Goal: Task Accomplishment & Management: Manage account settings

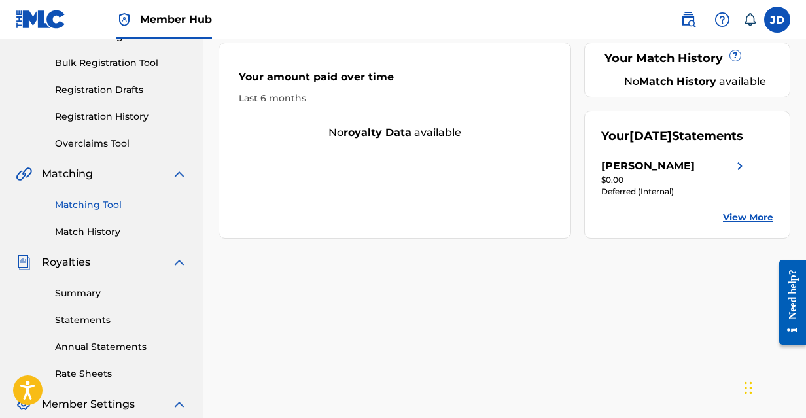
scroll to position [184, 0]
click at [94, 293] on link "Summary" at bounding box center [121, 293] width 132 height 14
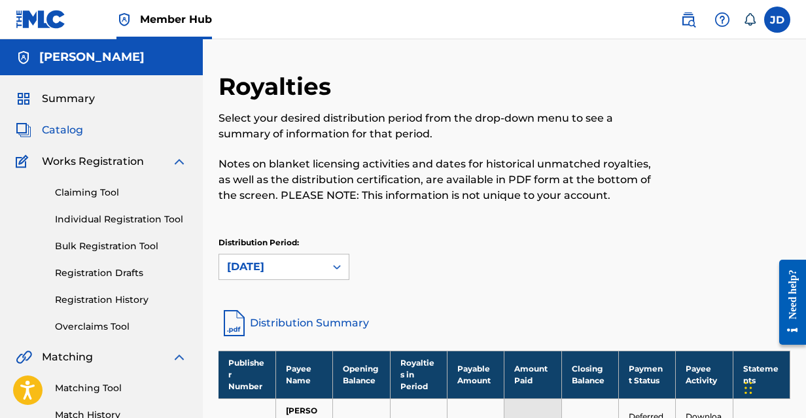
click at [70, 130] on span "Catalog" at bounding box center [62, 130] width 41 height 16
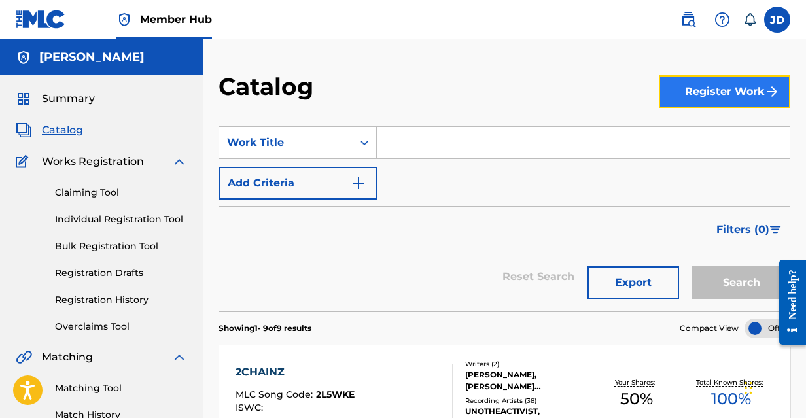
click at [732, 94] on button "Register Work" at bounding box center [724, 91] width 131 height 33
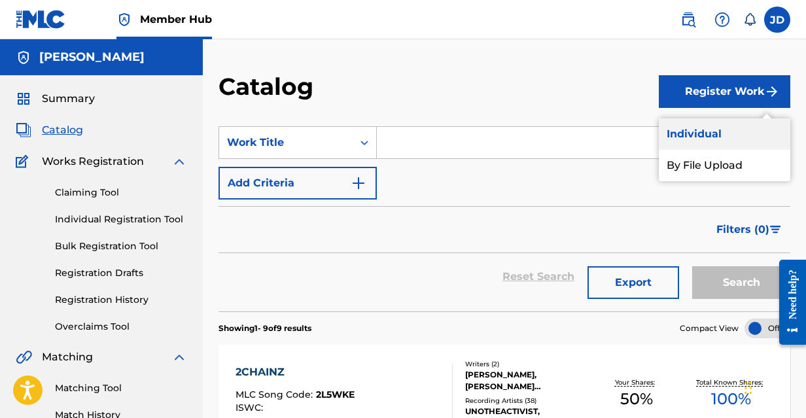
click at [697, 127] on link "Individual" at bounding box center [724, 133] width 131 height 31
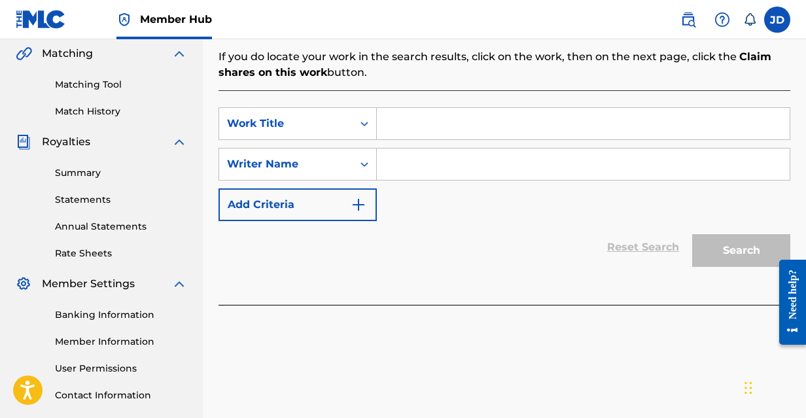
scroll to position [307, 0]
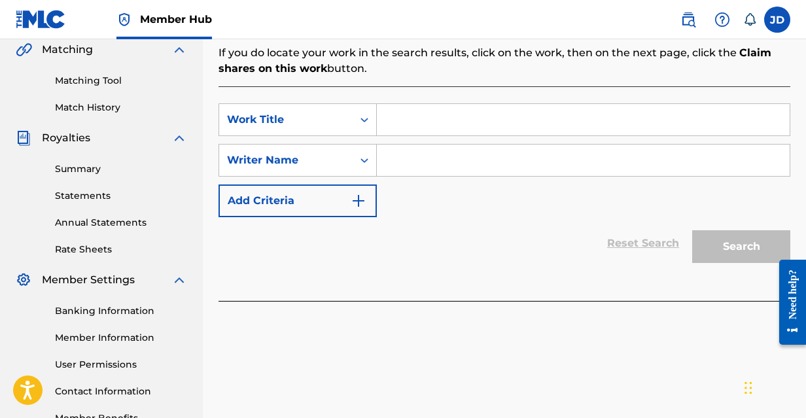
click at [459, 94] on div "SearchWithCriteriaffc9e42a-a254-469a-ab29-686f465e47ab Work Title SearchWithCri…" at bounding box center [504, 193] width 572 height 215
click at [447, 131] on input "Search Form" at bounding box center [583, 119] width 413 height 31
click at [449, 118] on input "Search Form" at bounding box center [583, 119] width 413 height 31
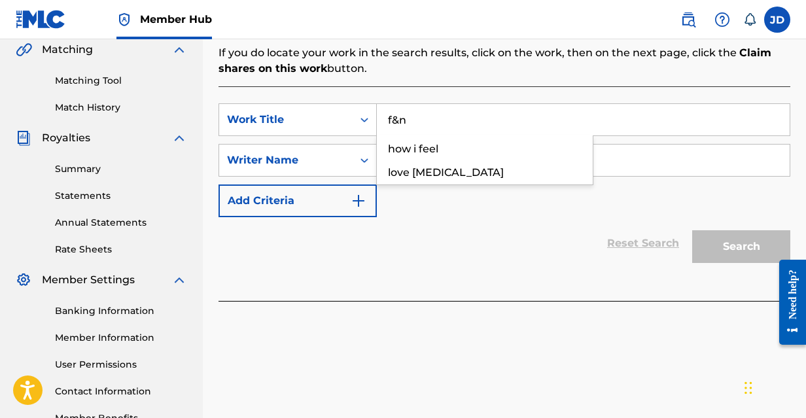
type input "f&n"
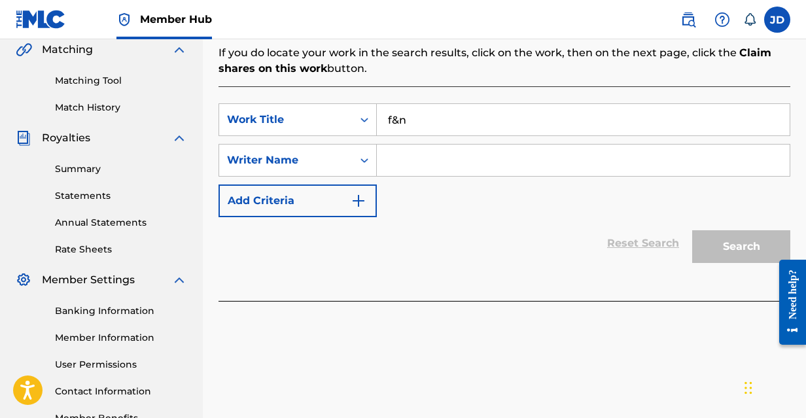
click at [460, 235] on div "Reset Search Search" at bounding box center [504, 243] width 572 height 52
click at [437, 156] on input "Search Form" at bounding box center [583, 160] width 413 height 31
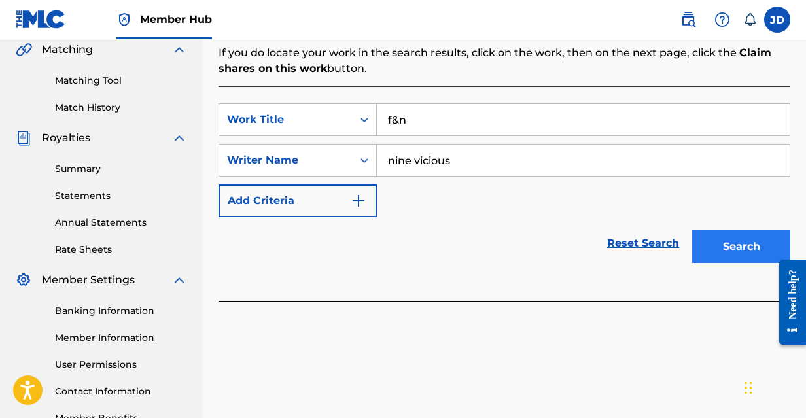
type input "nine vicious"
click at [748, 256] on button "Search" at bounding box center [741, 246] width 98 height 33
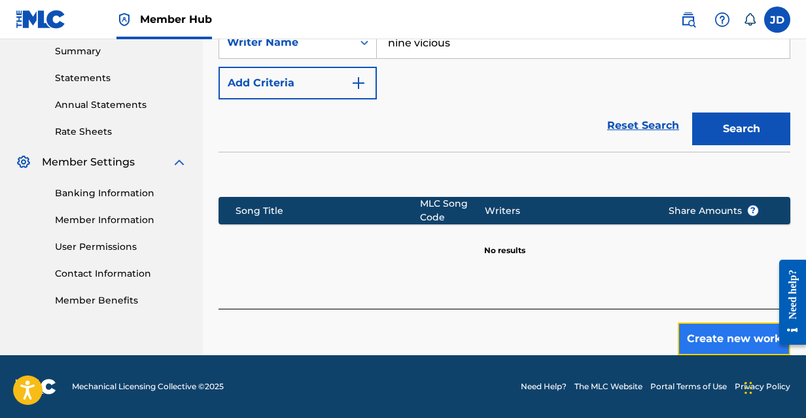
click at [729, 329] on button "Create new work" at bounding box center [734, 338] width 113 height 33
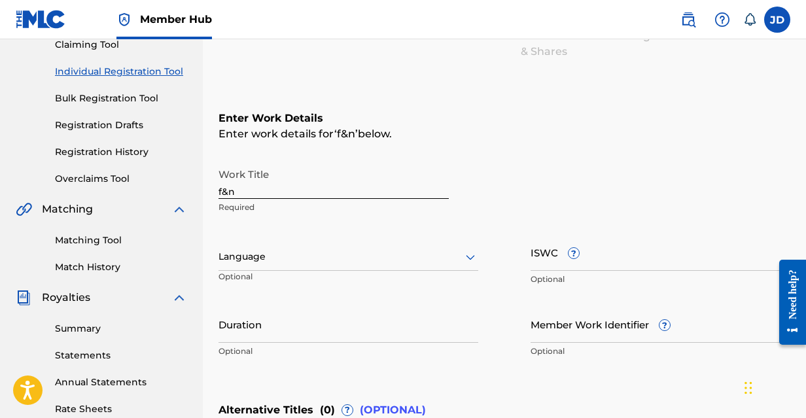
scroll to position [127, 0]
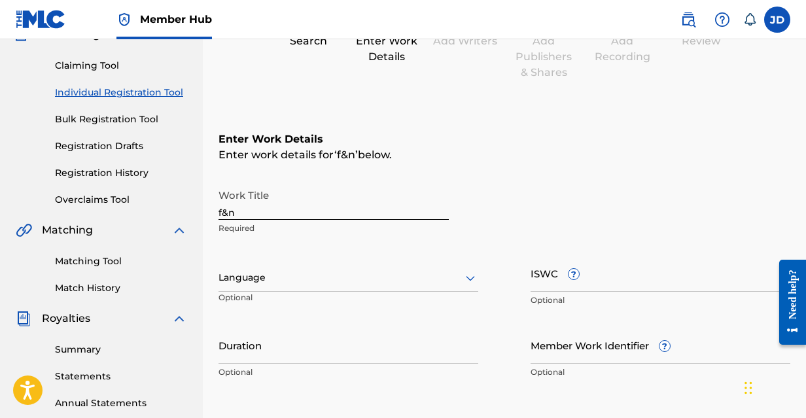
click at [305, 220] on div "Work Title f&n Required" at bounding box center [333, 212] width 230 height 59
click at [292, 211] on input "f&n" at bounding box center [333, 201] width 230 height 37
click at [540, 272] on input "ISWC ?" at bounding box center [661, 272] width 260 height 37
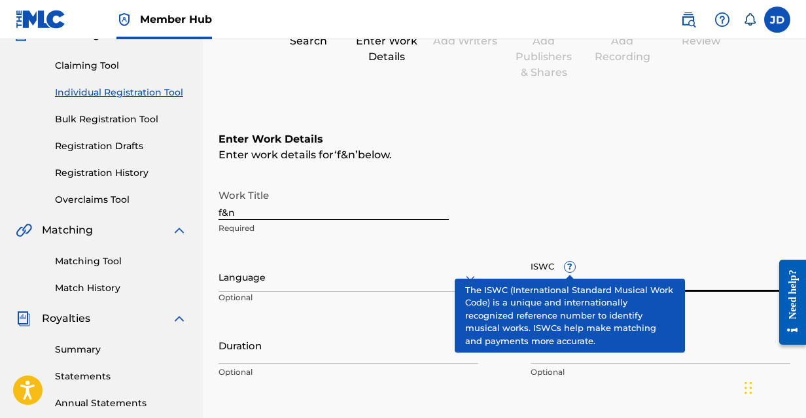
click at [571, 267] on span "?" at bounding box center [570, 267] width 10 height 10
click at [571, 267] on input "ISWC ?" at bounding box center [661, 272] width 260 height 37
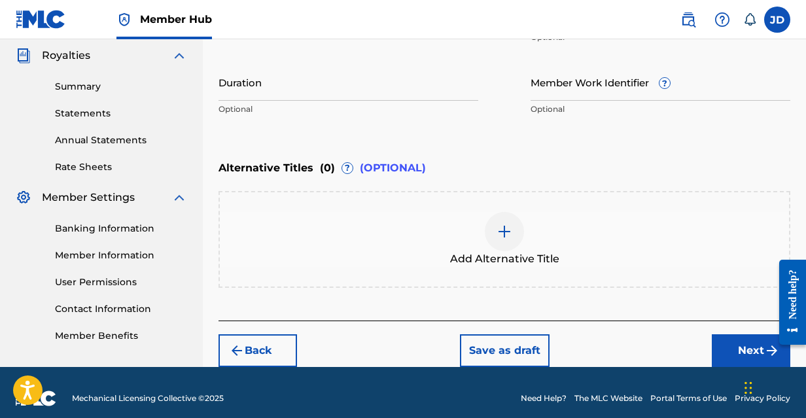
scroll to position [402, 0]
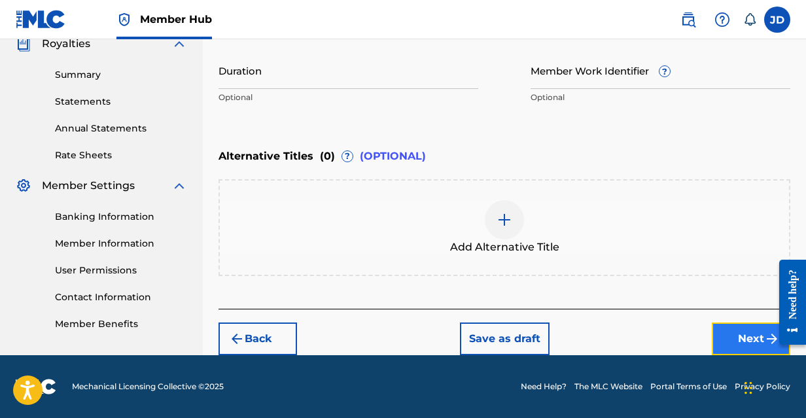
click at [732, 325] on button "Next" at bounding box center [751, 338] width 78 height 33
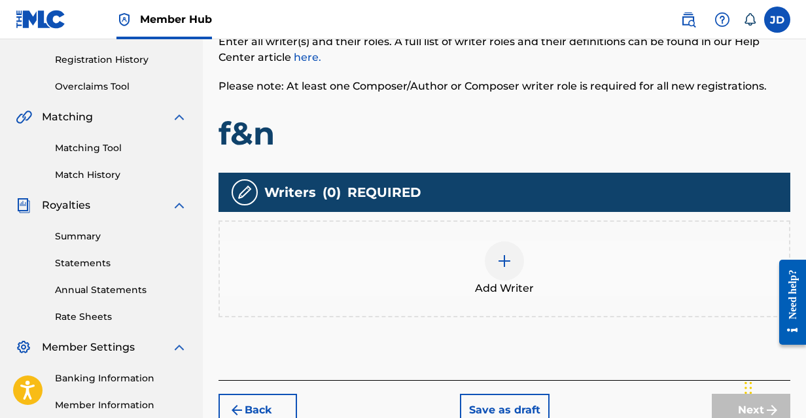
scroll to position [241, 0]
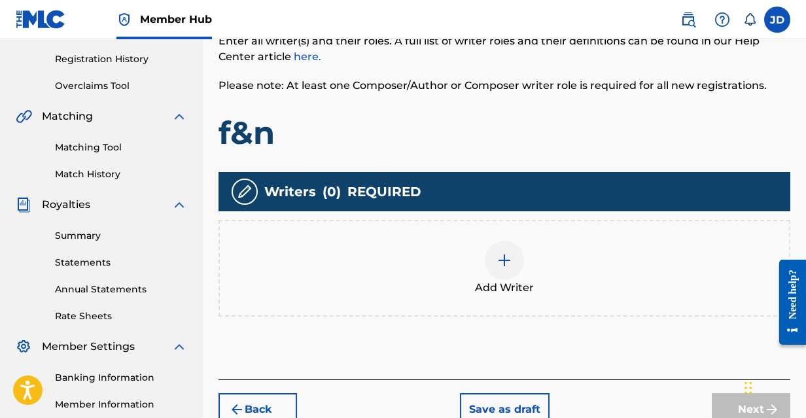
click at [498, 266] on img at bounding box center [504, 260] width 16 height 16
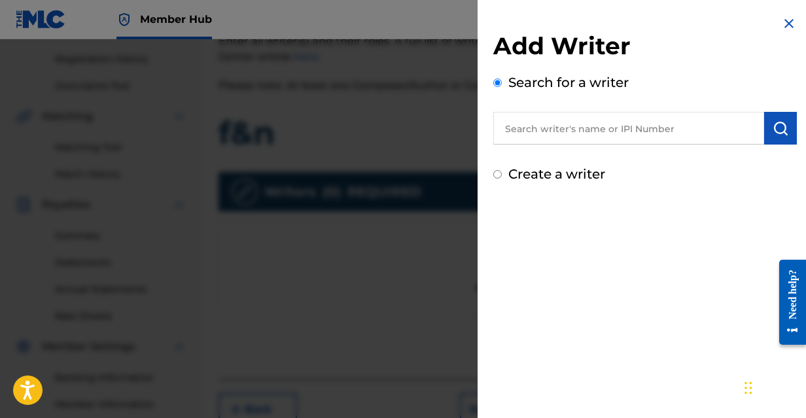
click at [597, 114] on input "text" at bounding box center [628, 128] width 271 height 33
click at [552, 178] on label "Create a writer" at bounding box center [556, 174] width 97 height 16
radio input "true"
click at [502, 178] on input "Create a writer" at bounding box center [497, 174] width 9 height 9
radio input "false"
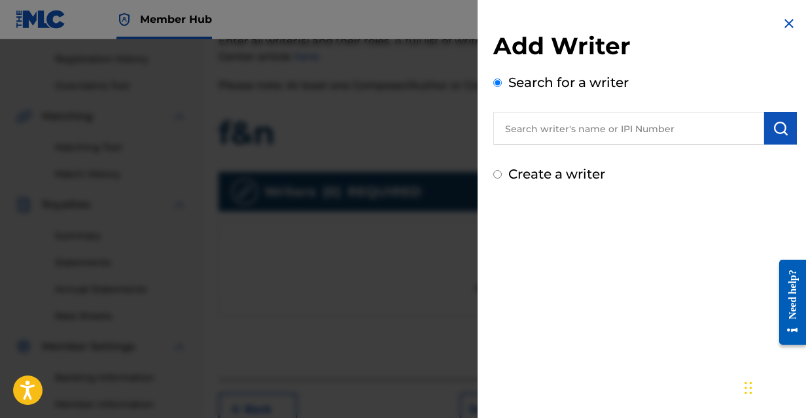
radio input "true"
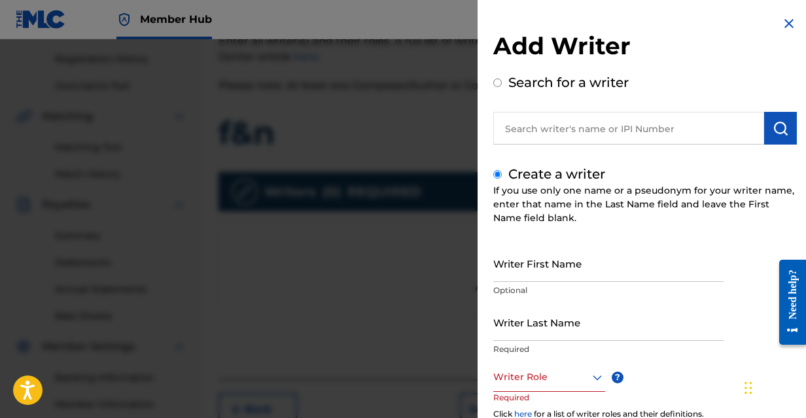
click at [564, 85] on label "Search for a writer" at bounding box center [568, 83] width 120 height 16
click at [502, 85] on input "Search for a writer" at bounding box center [497, 82] width 9 height 9
radio input "false"
radio input "true"
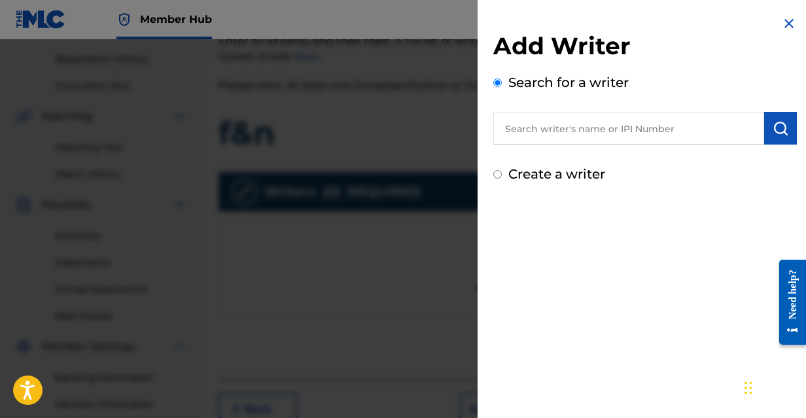
click at [559, 167] on label "Create a writer" at bounding box center [556, 174] width 97 height 16
radio input "true"
click at [502, 170] on input "Create a writer" at bounding box center [497, 174] width 9 height 9
radio input "false"
radio input "true"
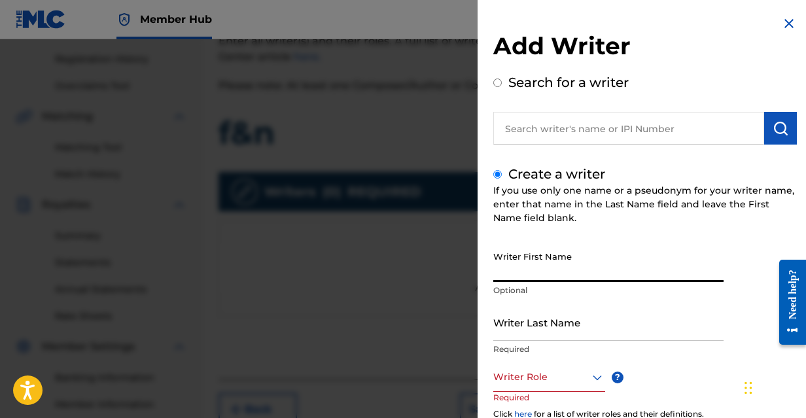
click at [563, 263] on input "Writer First Name" at bounding box center [608, 263] width 230 height 37
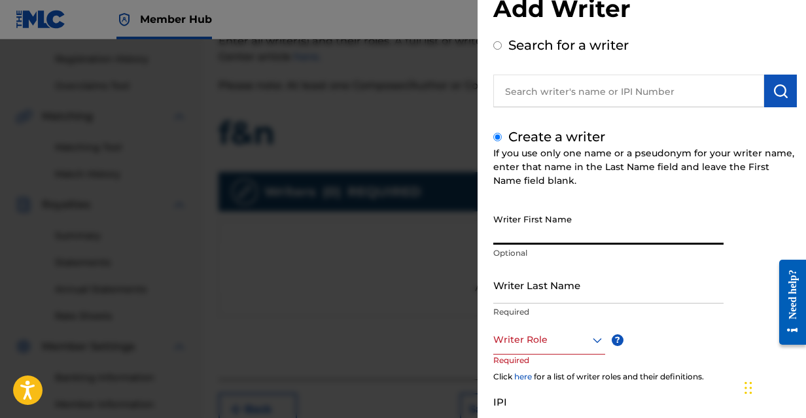
scroll to position [148, 0]
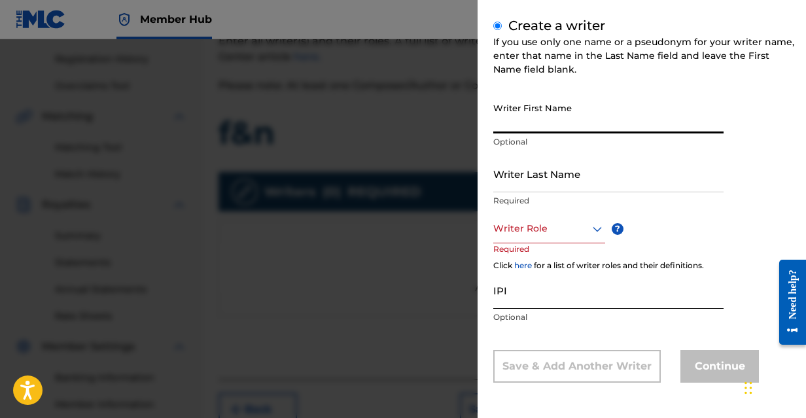
click at [518, 294] on input "IPI" at bounding box center [608, 289] width 230 height 37
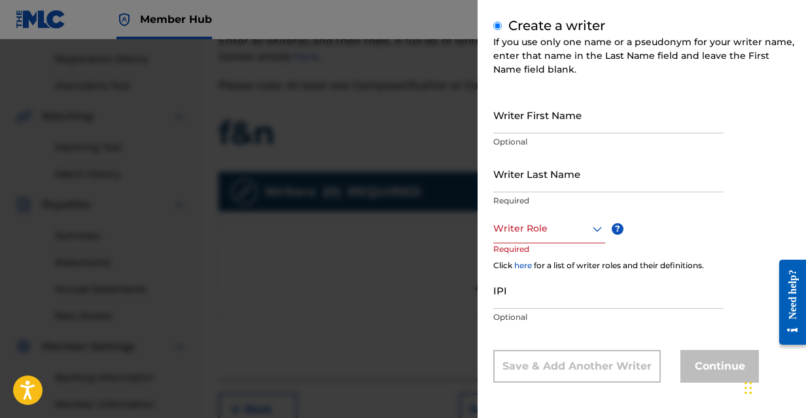
drag, startPoint x: 239, startPoint y: 298, endPoint x: 525, endPoint y: 116, distance: 338.8
click at [243, 295] on div at bounding box center [403, 248] width 806 height 418
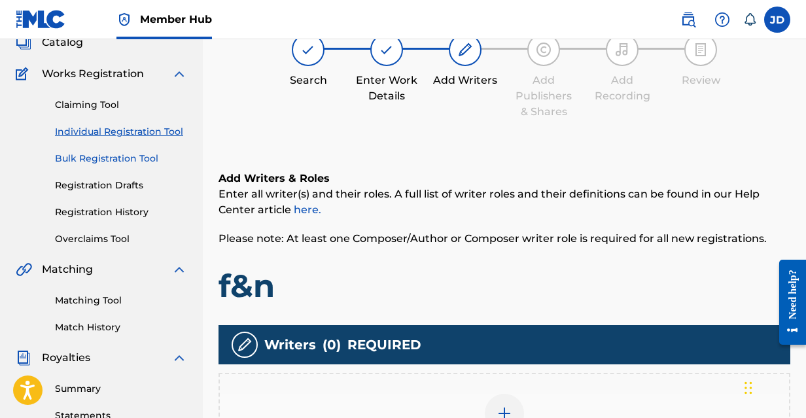
scroll to position [0, 0]
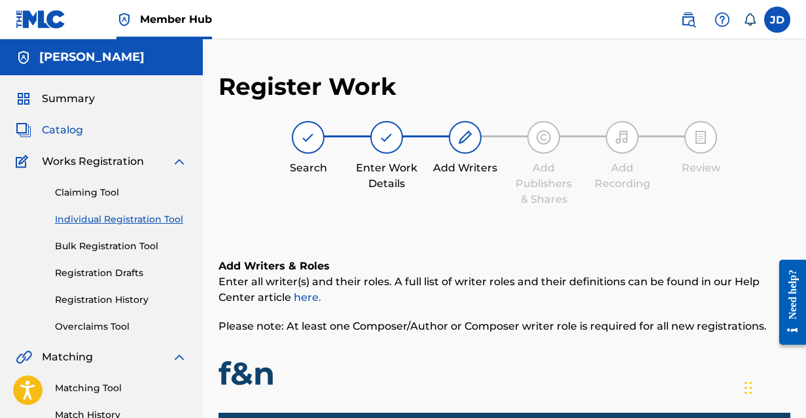
click at [72, 124] on span "Catalog" at bounding box center [62, 130] width 41 height 16
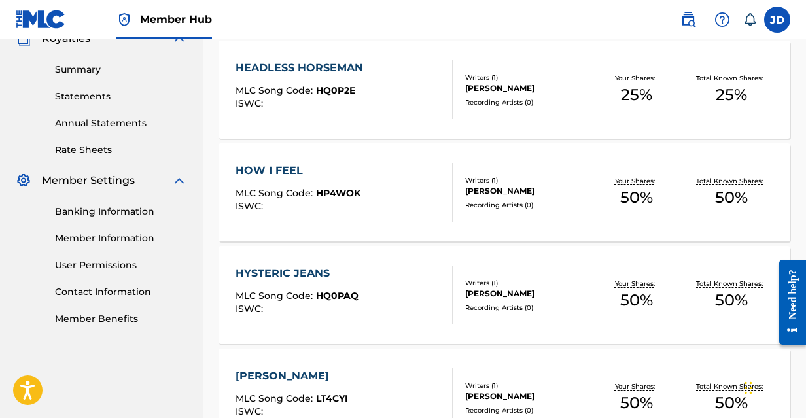
scroll to position [224, 0]
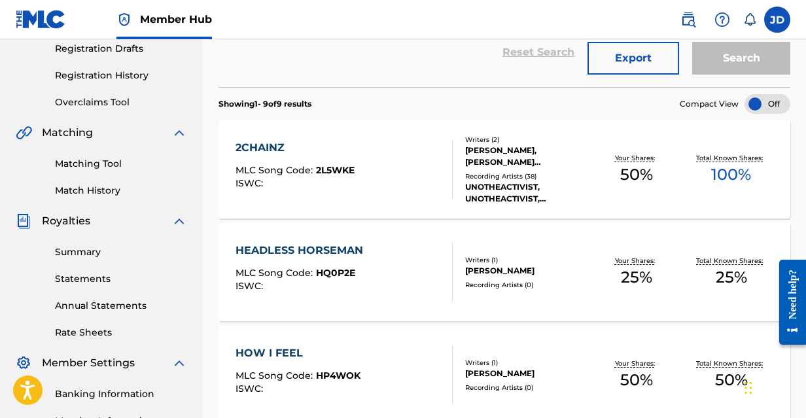
click at [94, 256] on link "Summary" at bounding box center [121, 252] width 132 height 14
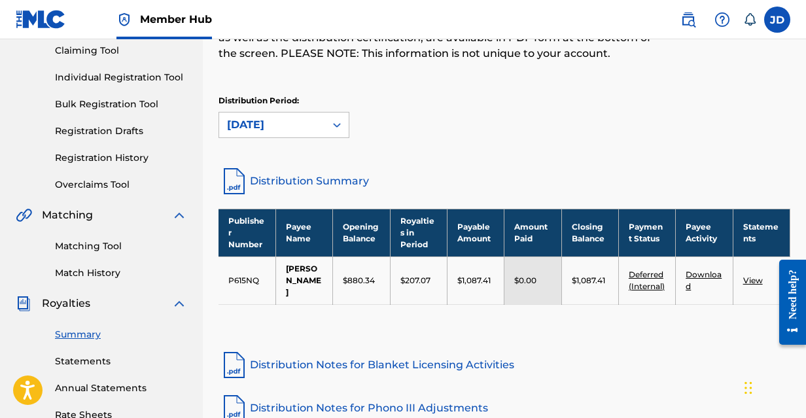
scroll to position [164, 0]
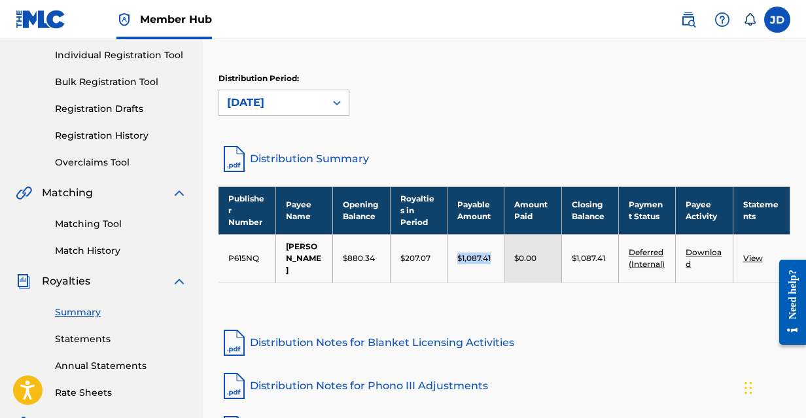
drag, startPoint x: 498, startPoint y: 269, endPoint x: 446, endPoint y: 265, distance: 51.8
click at [447, 265] on td "$1,087.41" at bounding box center [475, 258] width 57 height 48
click at [474, 264] on p "$1,087.41" at bounding box center [473, 258] width 33 height 12
drag, startPoint x: 459, startPoint y: 264, endPoint x: 525, endPoint y: 270, distance: 65.7
click at [527, 271] on tr "P615NQ [PERSON_NAME] $880.34 $207.07 $1,087.41 $0.00 $1,087.41 Deferred (Intern…" at bounding box center [504, 258] width 572 height 48
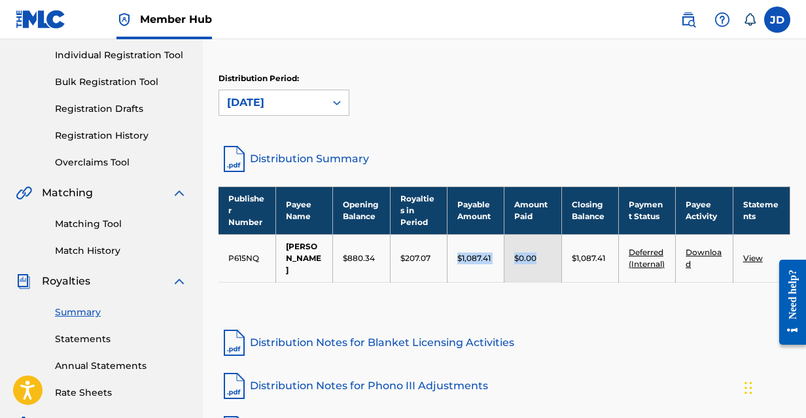
click at [501, 268] on td "$1,087.41" at bounding box center [475, 258] width 57 height 48
drag, startPoint x: 496, startPoint y: 265, endPoint x: 438, endPoint y: 260, distance: 59.1
click at [438, 260] on tr "P615NQ [PERSON_NAME] $880.34 $207.07 $1,087.41 $0.00 $1,087.41 Deferred (Intern…" at bounding box center [504, 258] width 572 height 48
click at [454, 262] on td "$1,087.41" at bounding box center [475, 258] width 57 height 48
drag, startPoint x: 495, startPoint y: 268, endPoint x: 426, endPoint y: 252, distance: 70.3
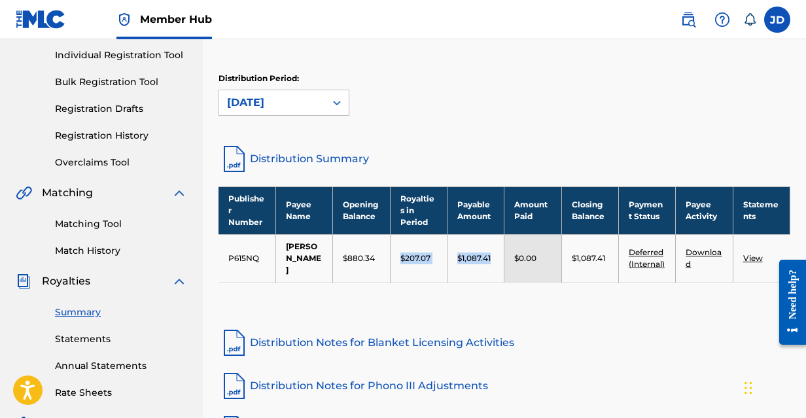
click at [426, 252] on tr "P615NQ [PERSON_NAME] $880.34 $207.07 $1,087.41 $0.00 $1,087.41 Deferred (Intern…" at bounding box center [504, 258] width 572 height 48
click at [491, 264] on div "$1,087.41" at bounding box center [475, 258] width 37 height 12
drag, startPoint x: 489, startPoint y: 266, endPoint x: 436, endPoint y: 264, distance: 53.0
click at [436, 265] on tr "P615NQ [PERSON_NAME] $880.34 $207.07 $1,087.41 $0.00 $1,087.41 Deferred (Intern…" at bounding box center [504, 258] width 572 height 48
click at [462, 315] on div "Publisher Number Payee Name Opening Balance Royalties in Period Payable Amount …" at bounding box center [504, 250] width 572 height 129
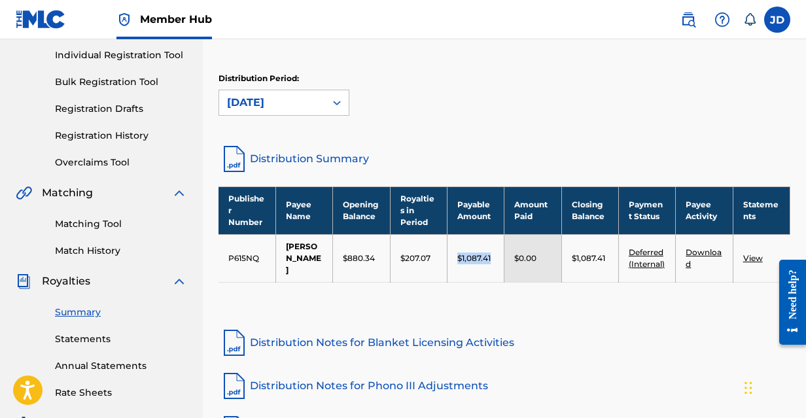
drag, startPoint x: 494, startPoint y: 260, endPoint x: 456, endPoint y: 264, distance: 38.1
click at [456, 264] on td "$1,087.41" at bounding box center [475, 258] width 57 height 48
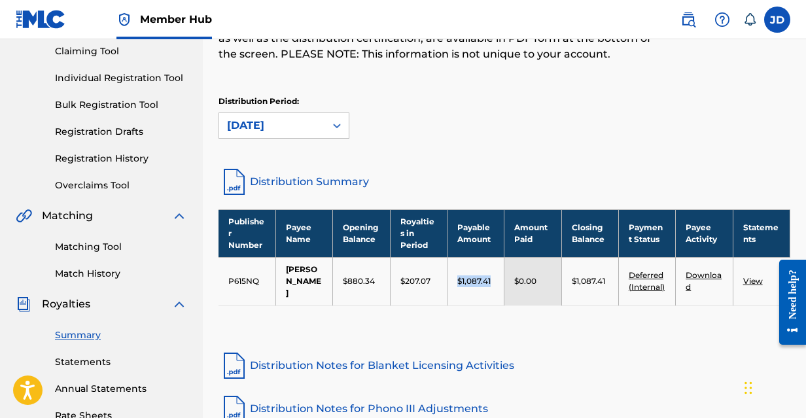
scroll to position [0, 0]
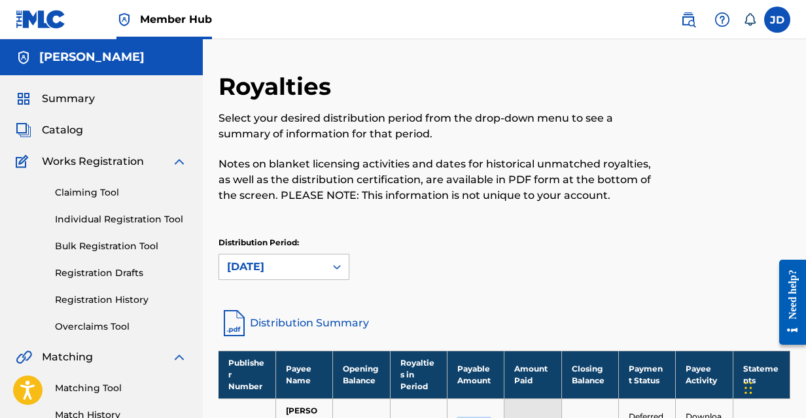
click at [47, 23] on img at bounding box center [41, 19] width 50 height 19
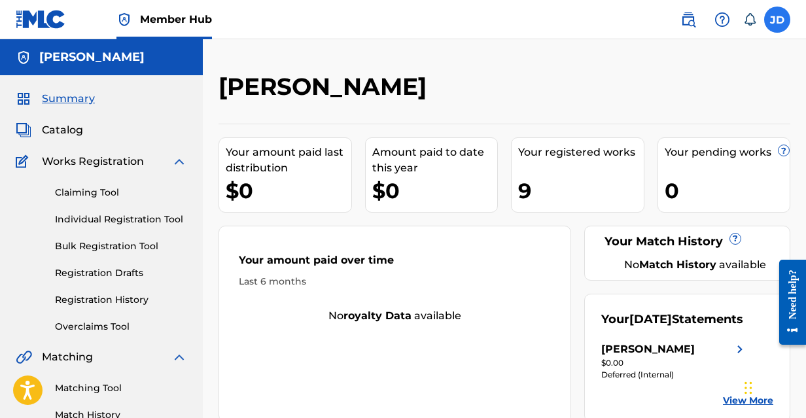
click at [776, 15] on label at bounding box center [777, 20] width 26 height 26
click at [777, 20] on input "[PERSON_NAME] [PERSON_NAME] [EMAIL_ADDRESS][DOMAIN_NAME] Notification Preferenc…" at bounding box center [777, 20] width 0 height 0
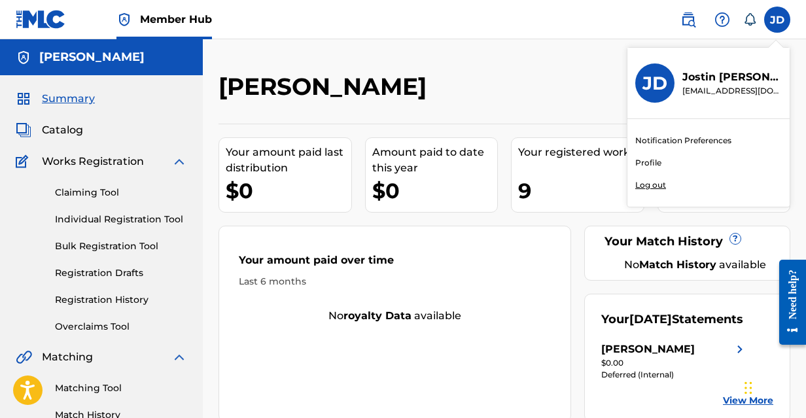
click at [640, 179] on p "Log out" at bounding box center [650, 185] width 31 height 12
click at [777, 20] on input "[PERSON_NAME] [PERSON_NAME] [EMAIL_ADDRESS][DOMAIN_NAME] Notification Preferenc…" at bounding box center [777, 20] width 0 height 0
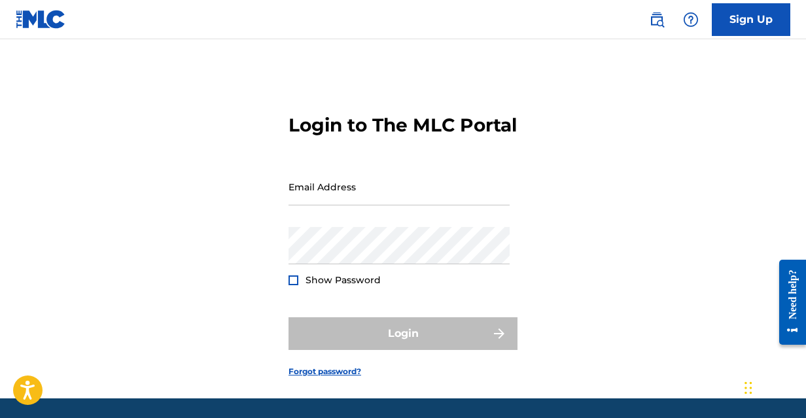
click at [55, 14] on img at bounding box center [41, 19] width 50 height 19
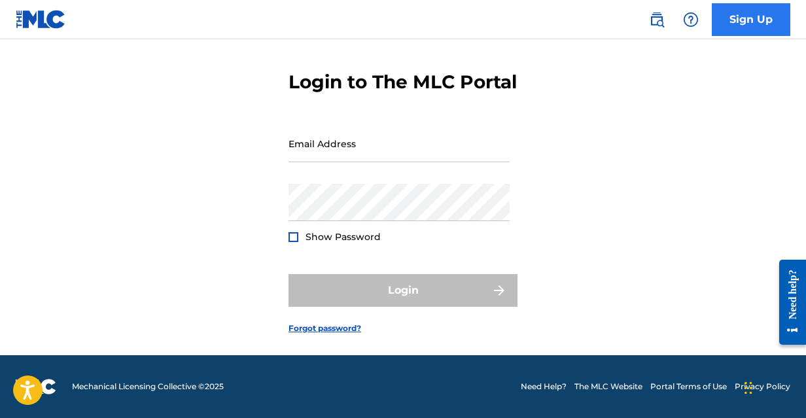
scroll to position [66, 0]
click at [735, 14] on link "Sign Up" at bounding box center [751, 19] width 78 height 33
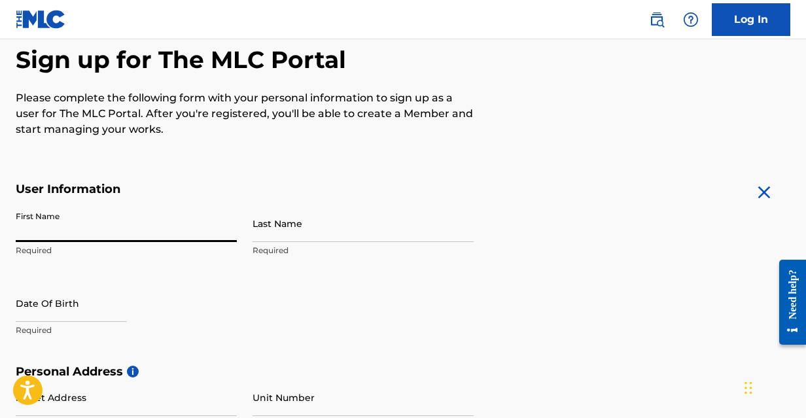
click at [57, 224] on input "First Name" at bounding box center [126, 223] width 221 height 37
